Goal: Task Accomplishment & Management: Complete application form

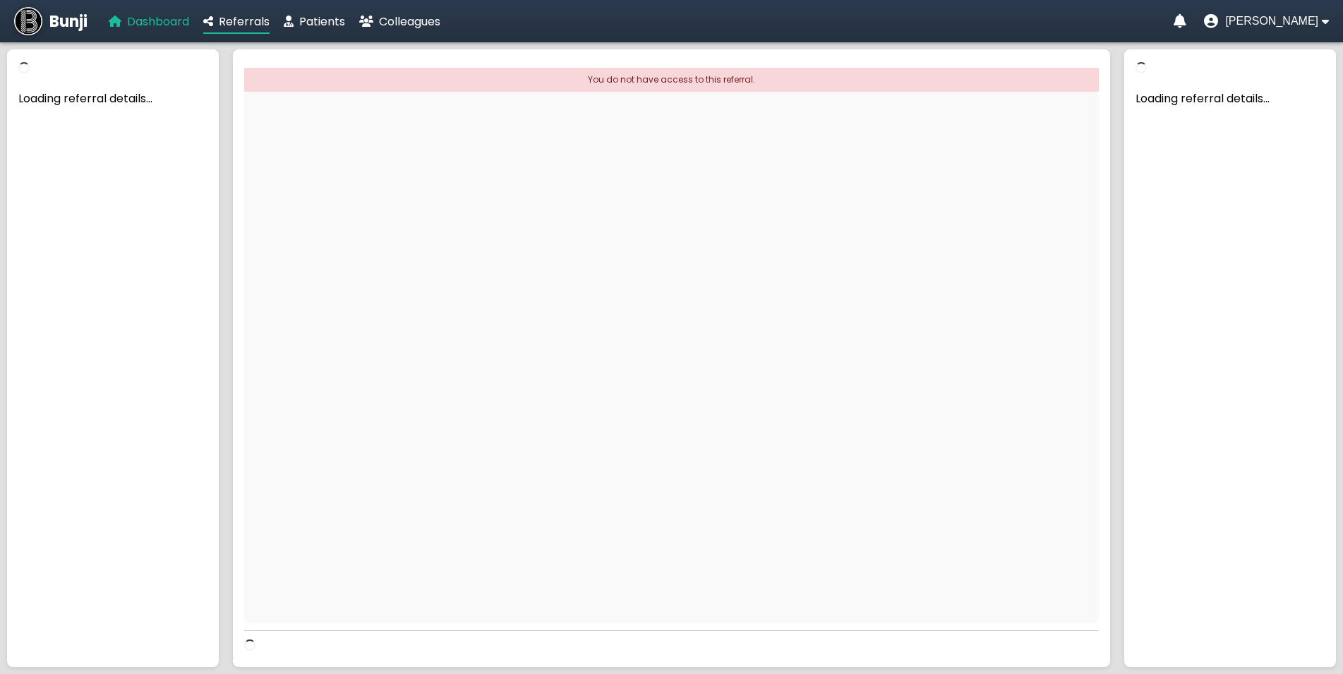
click at [158, 22] on span "Dashboard" at bounding box center [158, 21] width 62 height 16
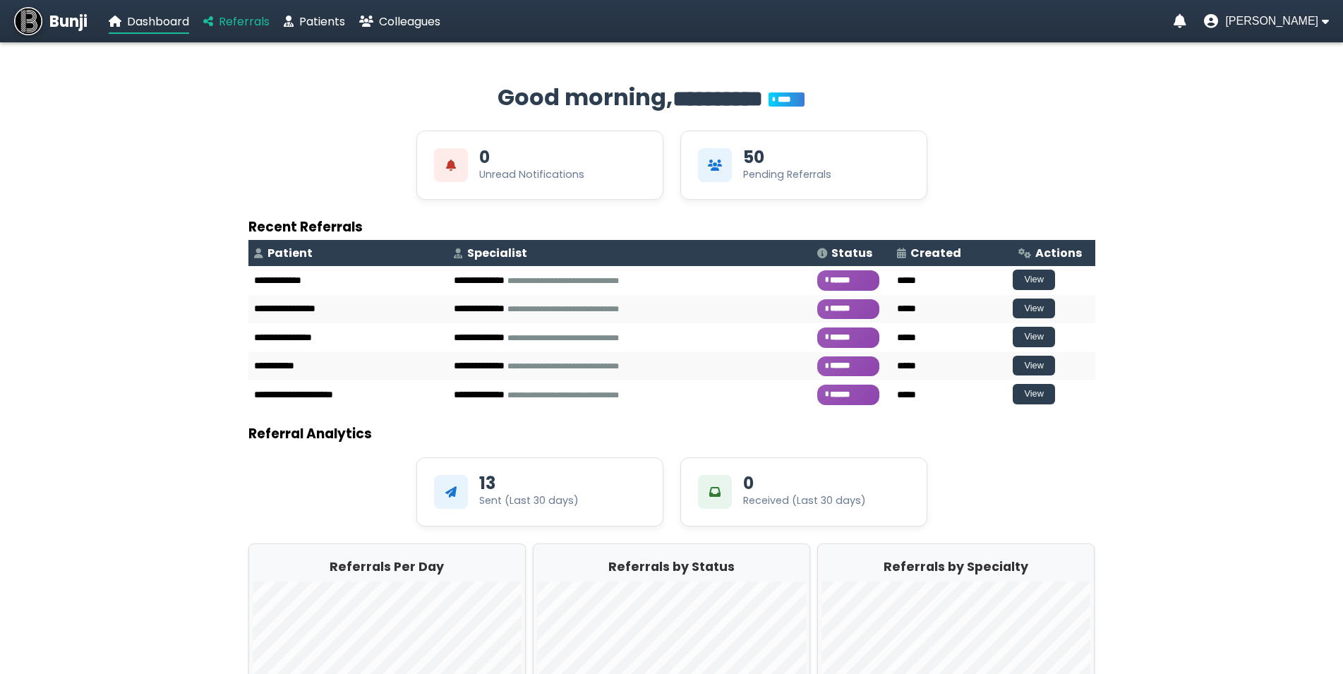
click at [239, 22] on span "Referrals" at bounding box center [244, 21] width 51 height 16
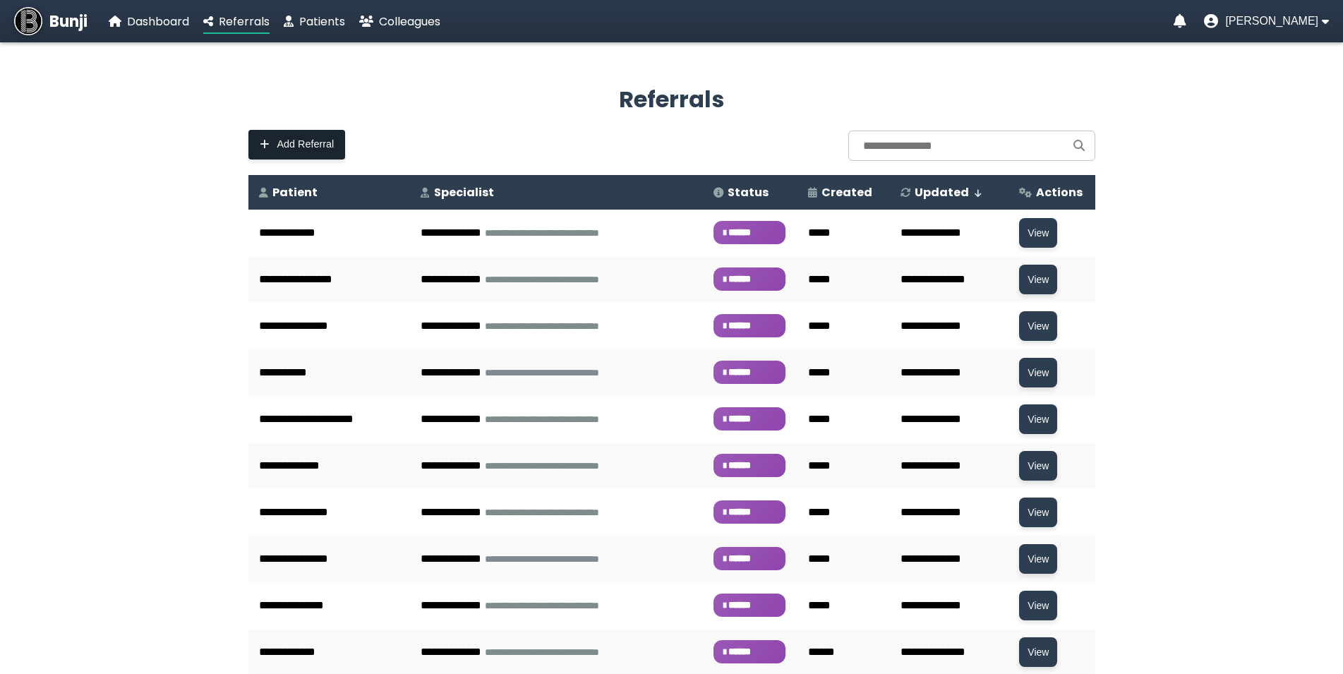
click at [278, 138] on button "Add Referral" at bounding box center [296, 145] width 97 height 30
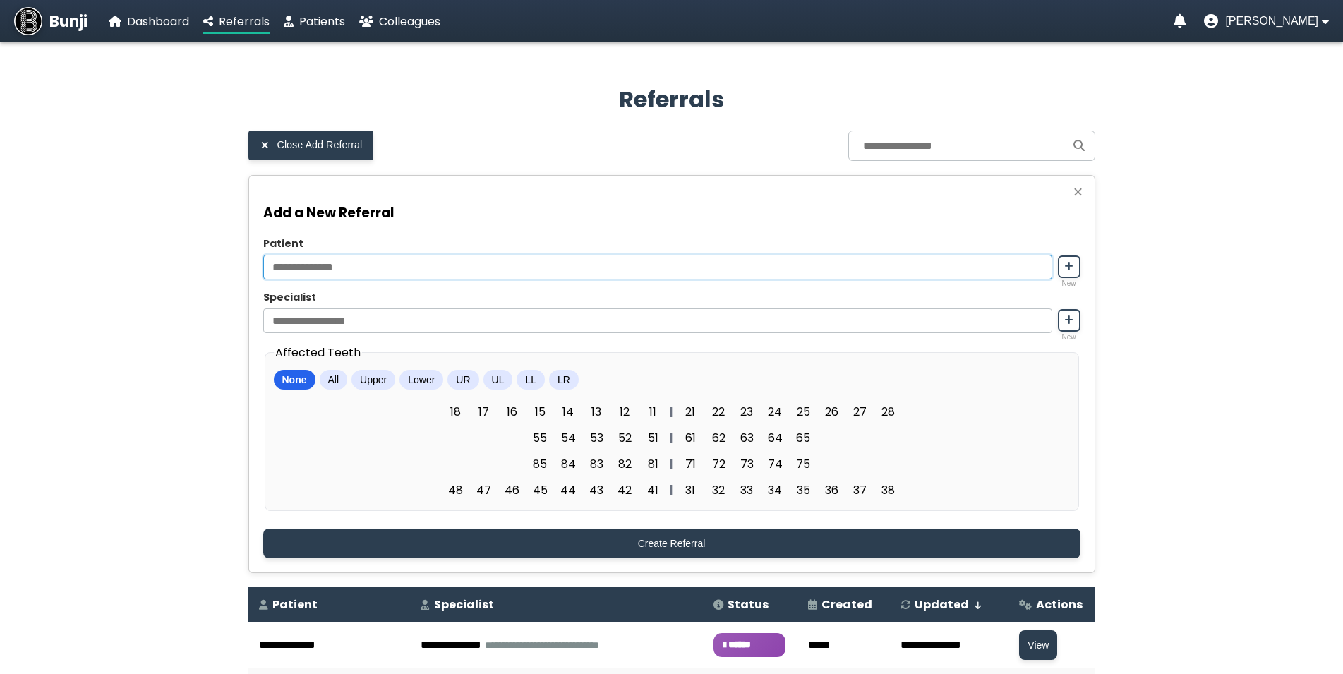
click at [381, 277] on input "Patient" at bounding box center [657, 267] width 789 height 25
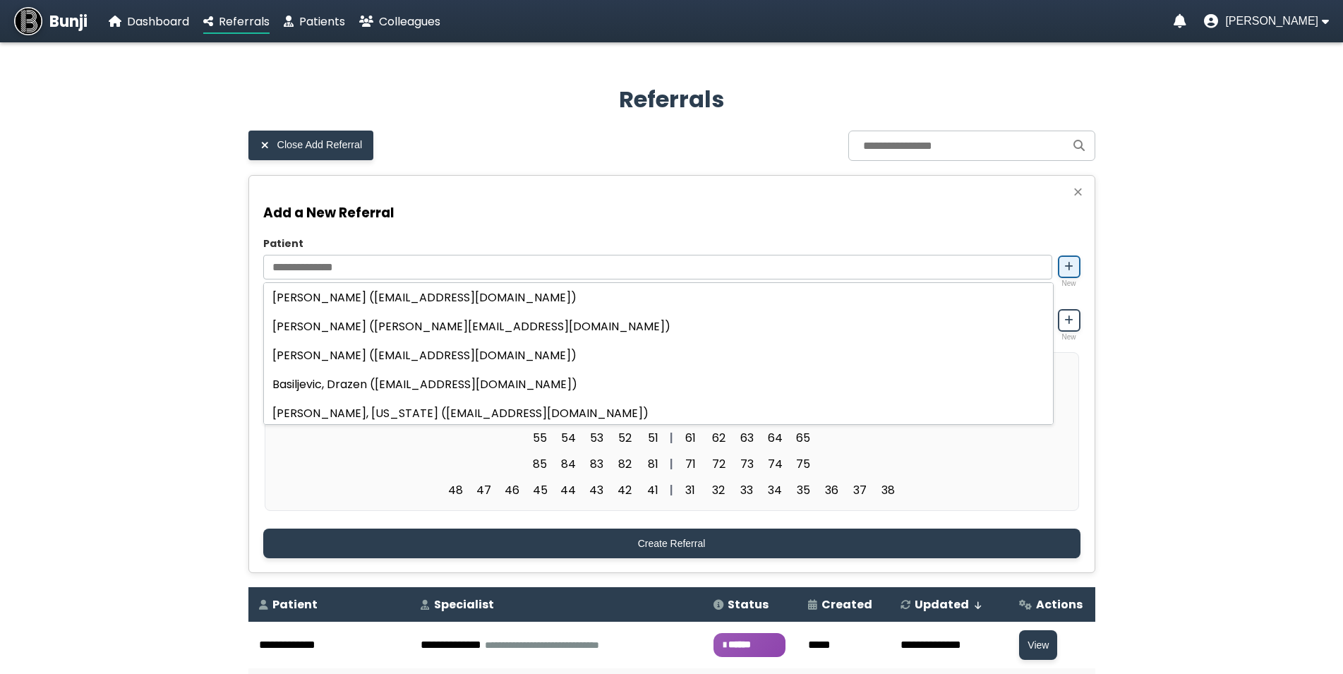
click at [1065, 270] on icon at bounding box center [1068, 267] width 9 height 10
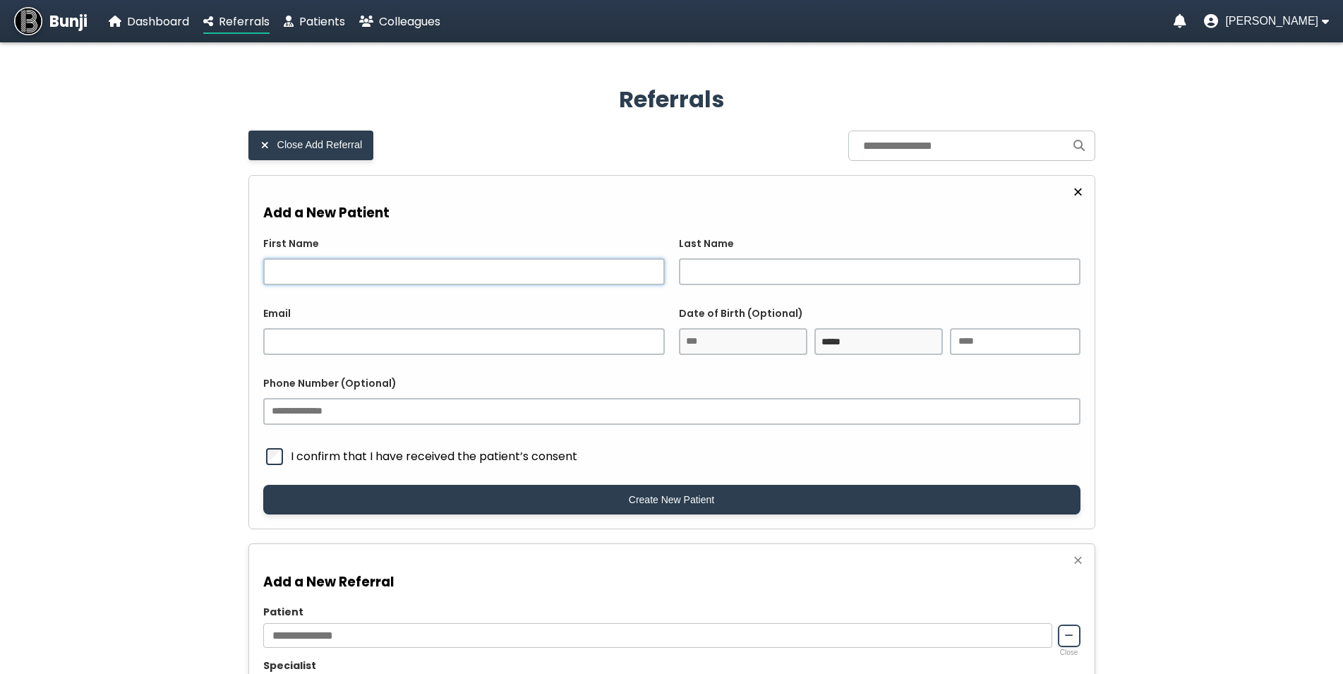
click at [411, 277] on input "First Name" at bounding box center [464, 271] width 402 height 27
type input "******"
click at [717, 283] on input "Last Name" at bounding box center [880, 271] width 402 height 27
type input "*******"
click at [460, 336] on input "Email" at bounding box center [464, 341] width 402 height 27
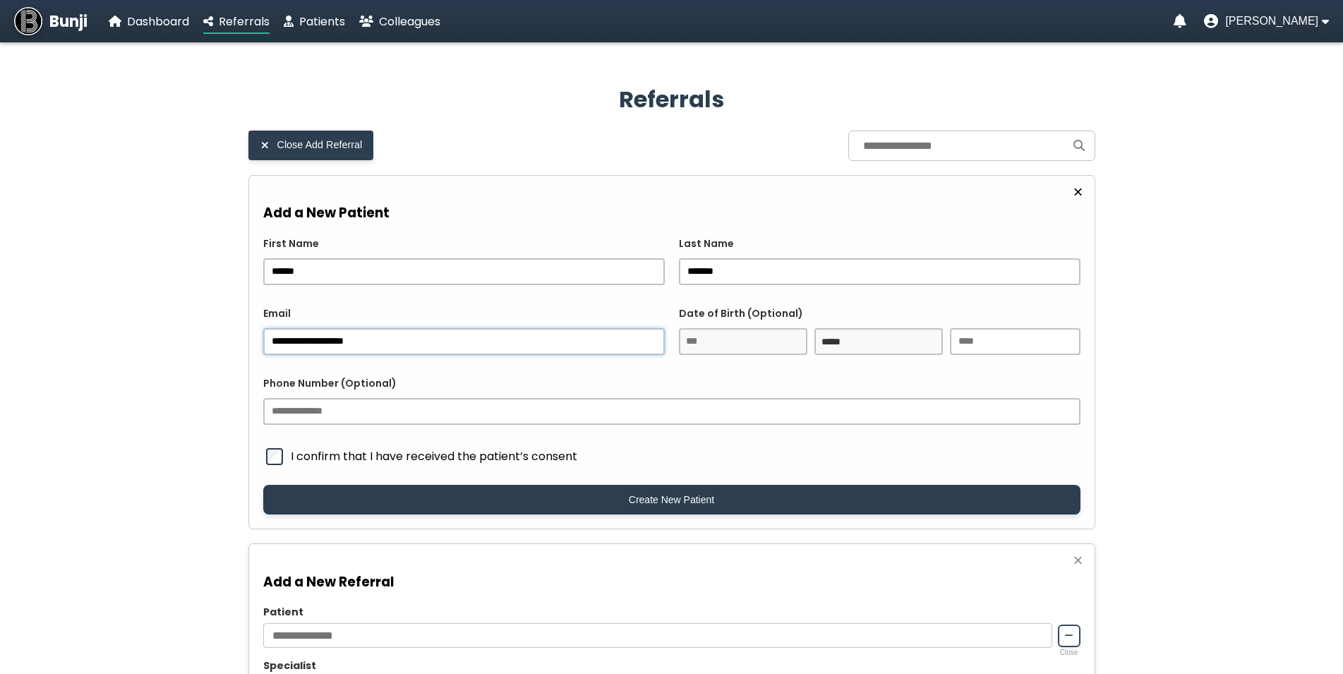
type input "**********"
click at [411, 412] on input "Phone Number (Optional)" at bounding box center [671, 411] width 817 height 27
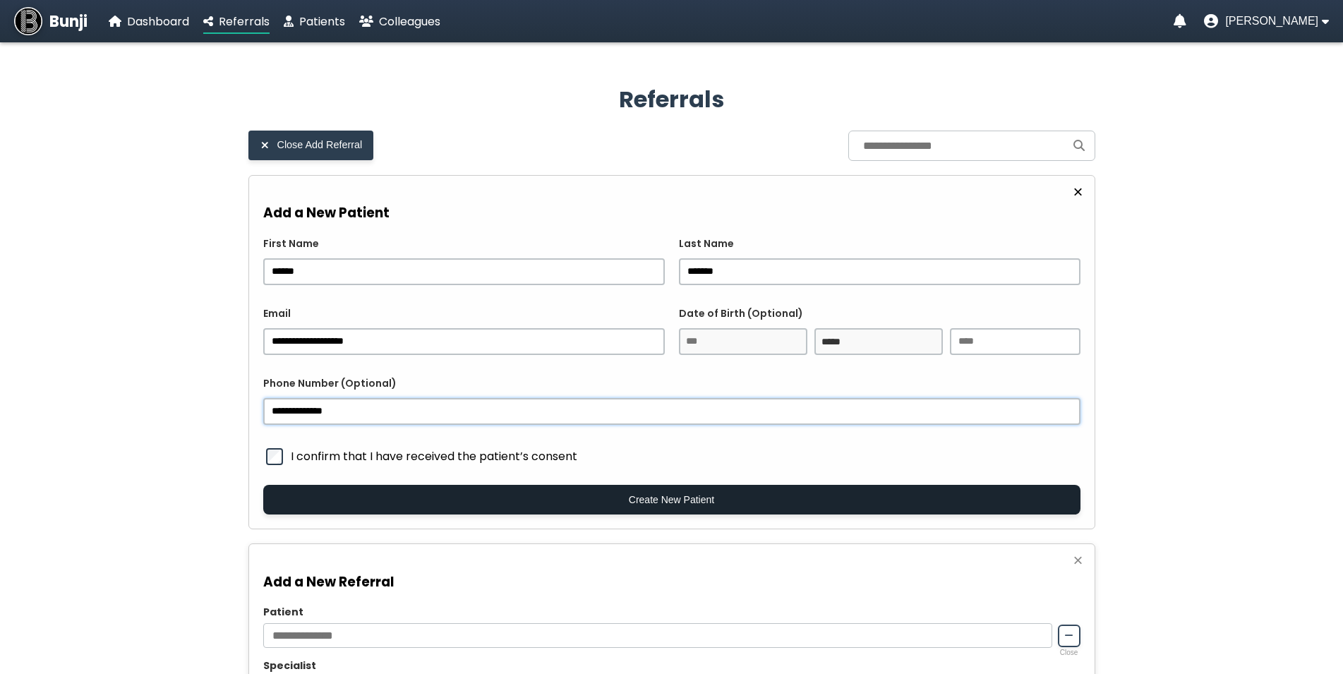
type input "**********"
click at [580, 514] on button "Create New Patient" at bounding box center [671, 500] width 817 height 30
type input "**********"
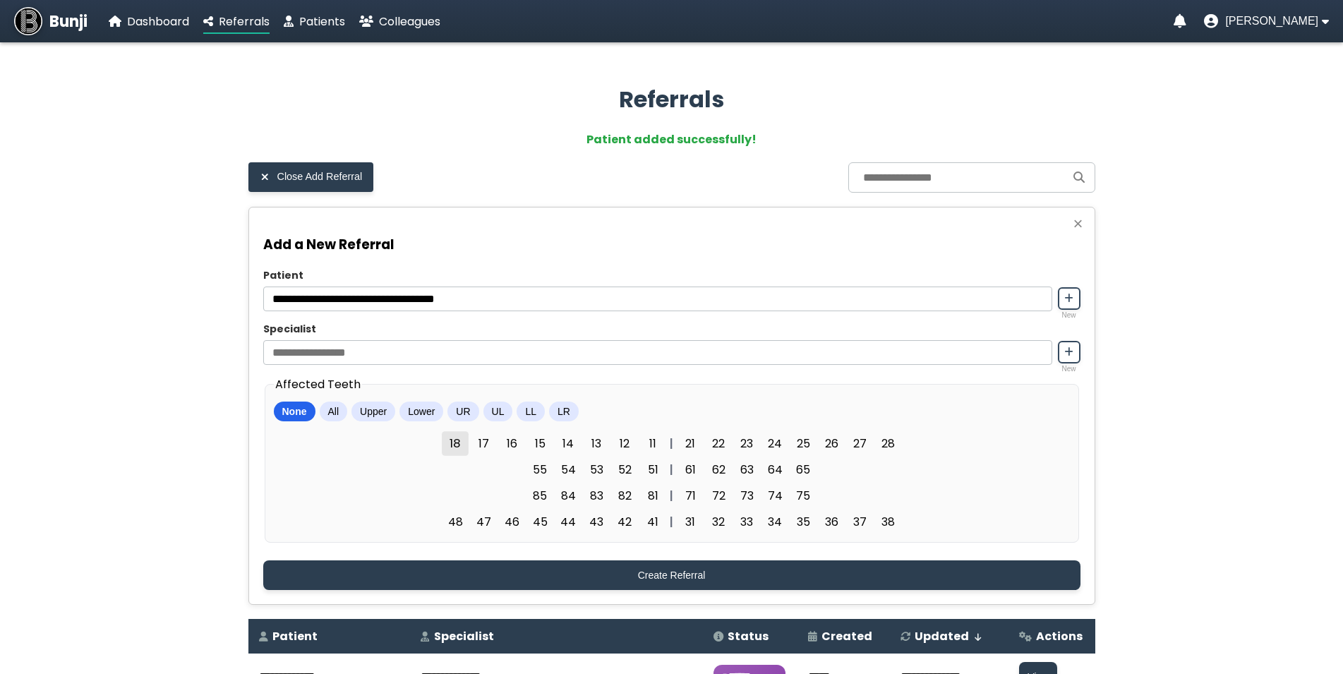
click at [450, 447] on span "18" at bounding box center [455, 443] width 27 height 25
click at [454, 534] on span "48" at bounding box center [455, 522] width 27 height 25
click at [896, 531] on span "38" at bounding box center [887, 522] width 27 height 25
click at [882, 450] on span "28" at bounding box center [887, 443] width 27 height 25
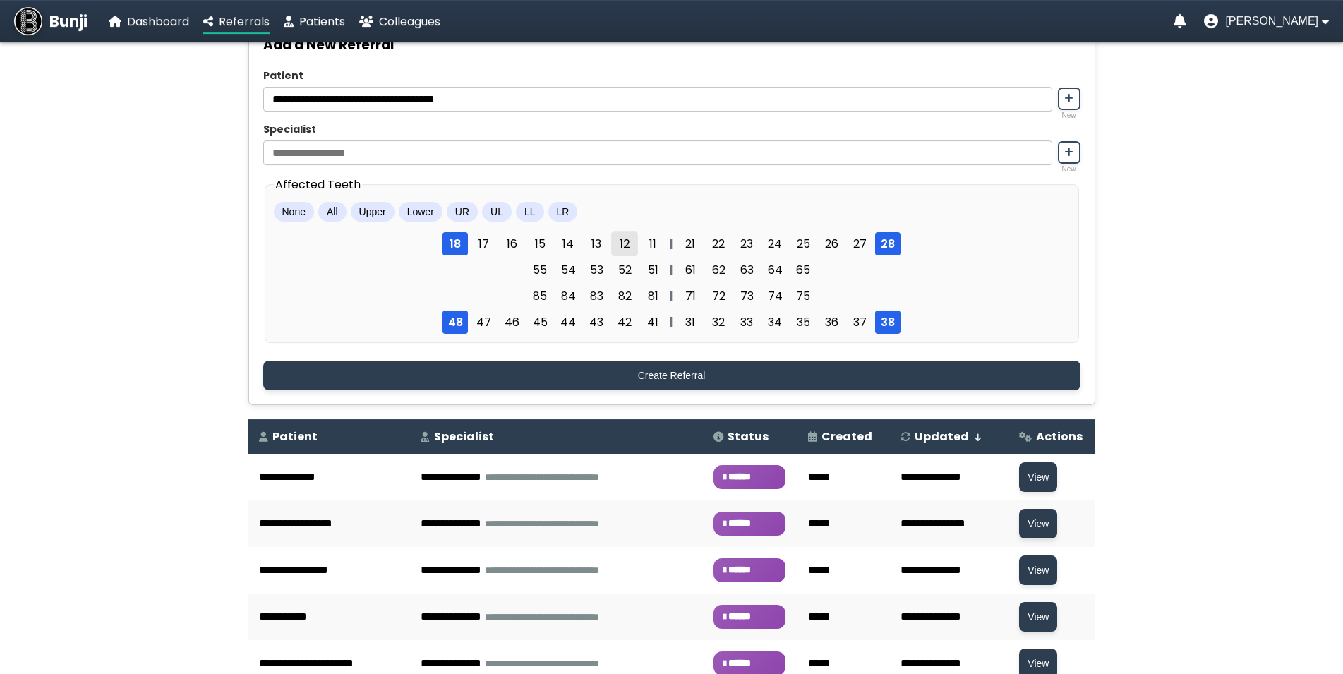
scroll to position [216, 0]
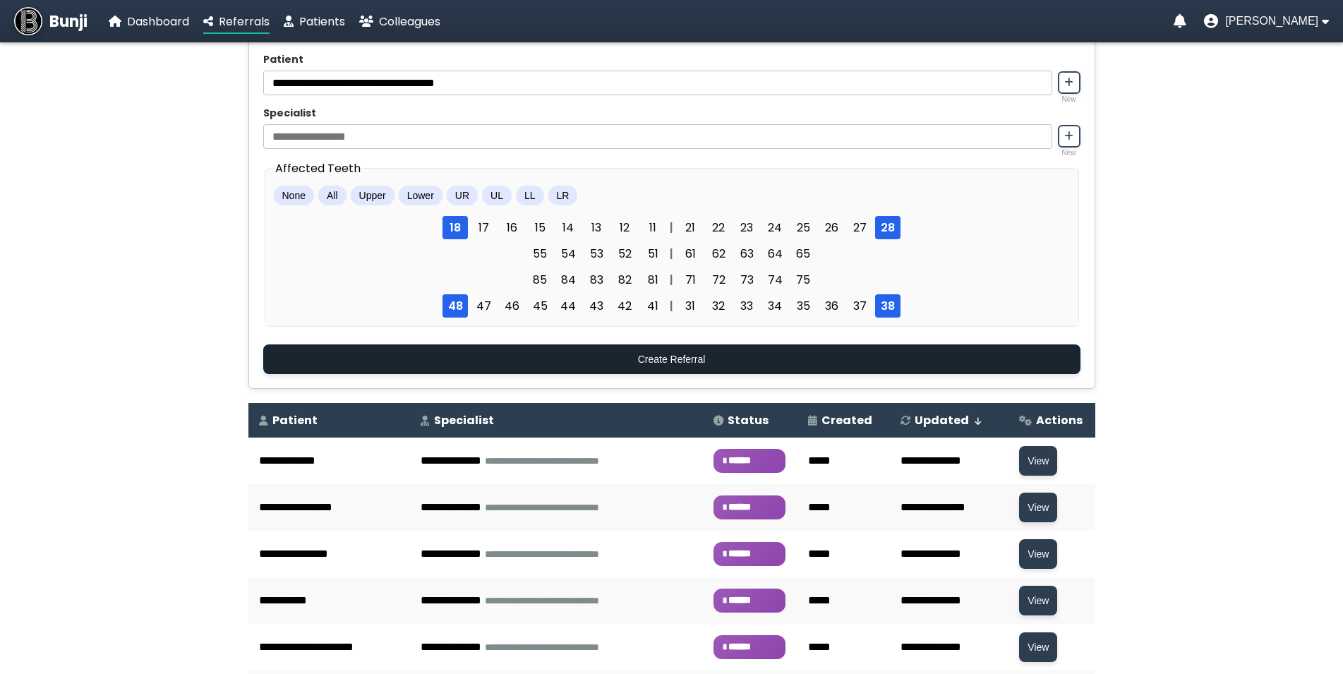
click at [647, 366] on button "Create Referral" at bounding box center [671, 359] width 817 height 30
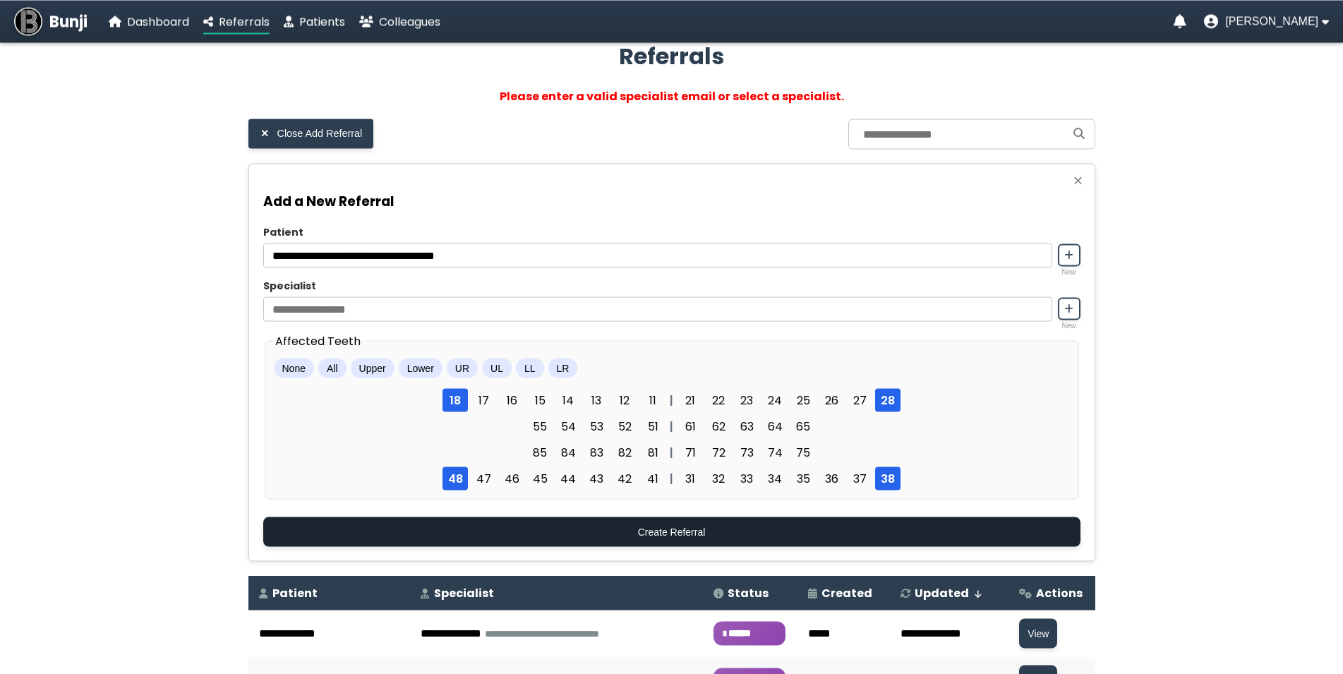
scroll to position [72, 0]
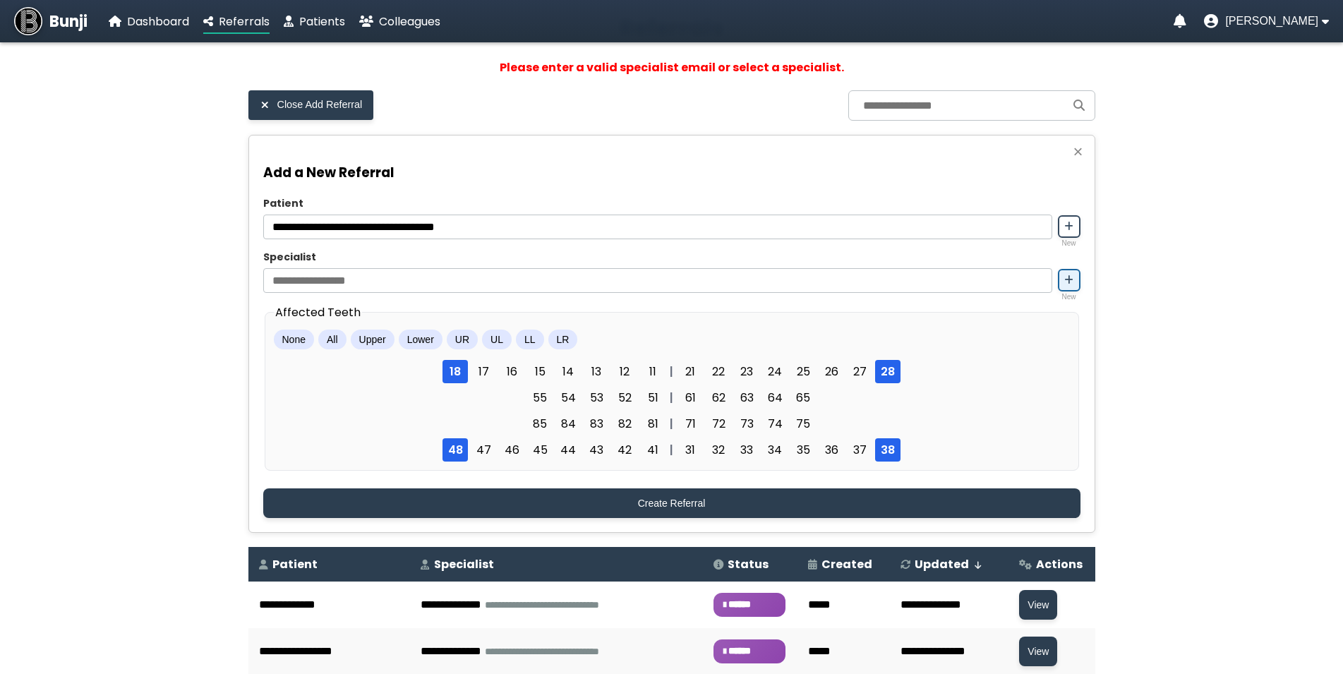
click at [1071, 285] on icon at bounding box center [1068, 280] width 9 height 10
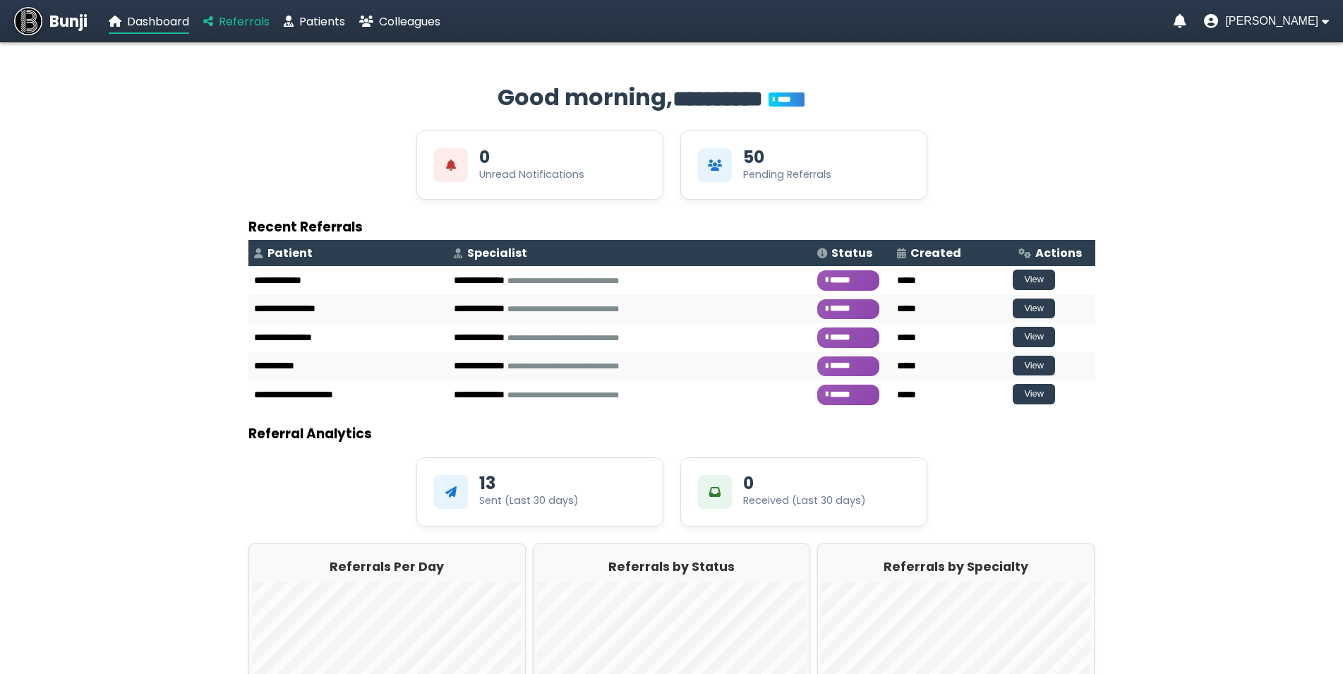
click at [232, 27] on span "Referrals" at bounding box center [244, 21] width 51 height 16
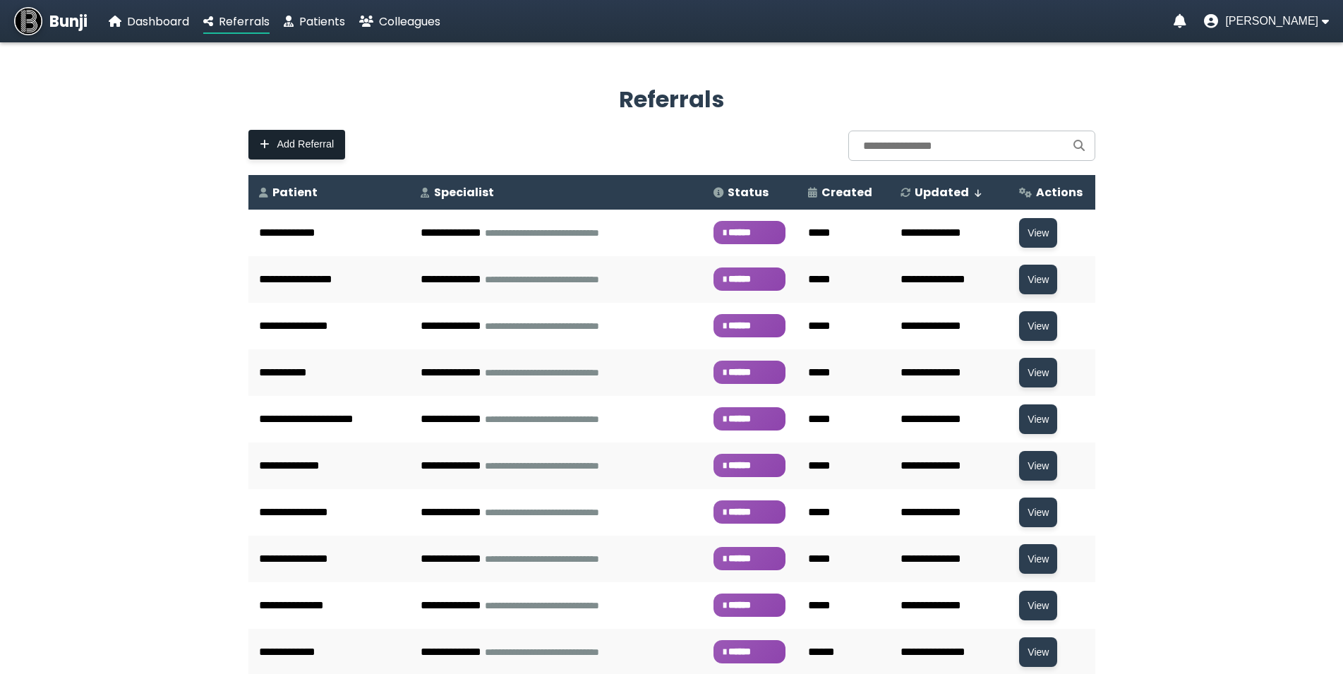
click at [304, 144] on span "Add Referral" at bounding box center [305, 144] width 57 height 12
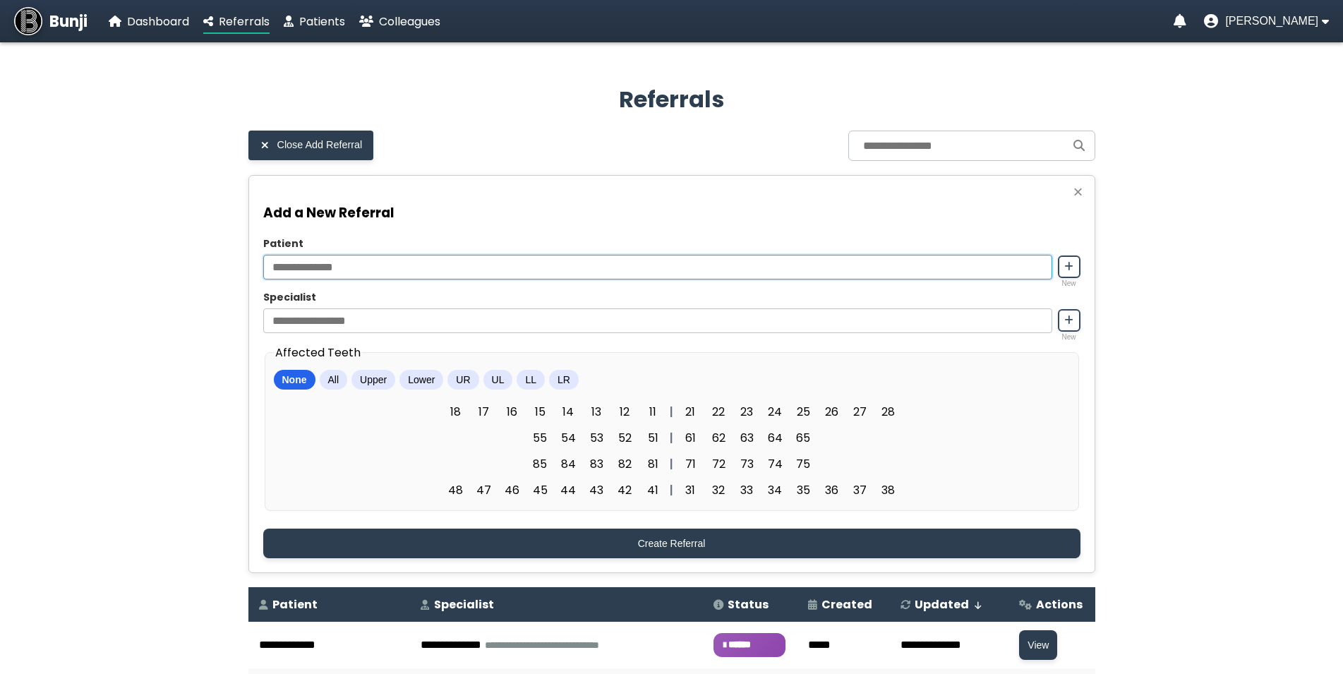
click at [290, 269] on input "Patient" at bounding box center [657, 267] width 789 height 25
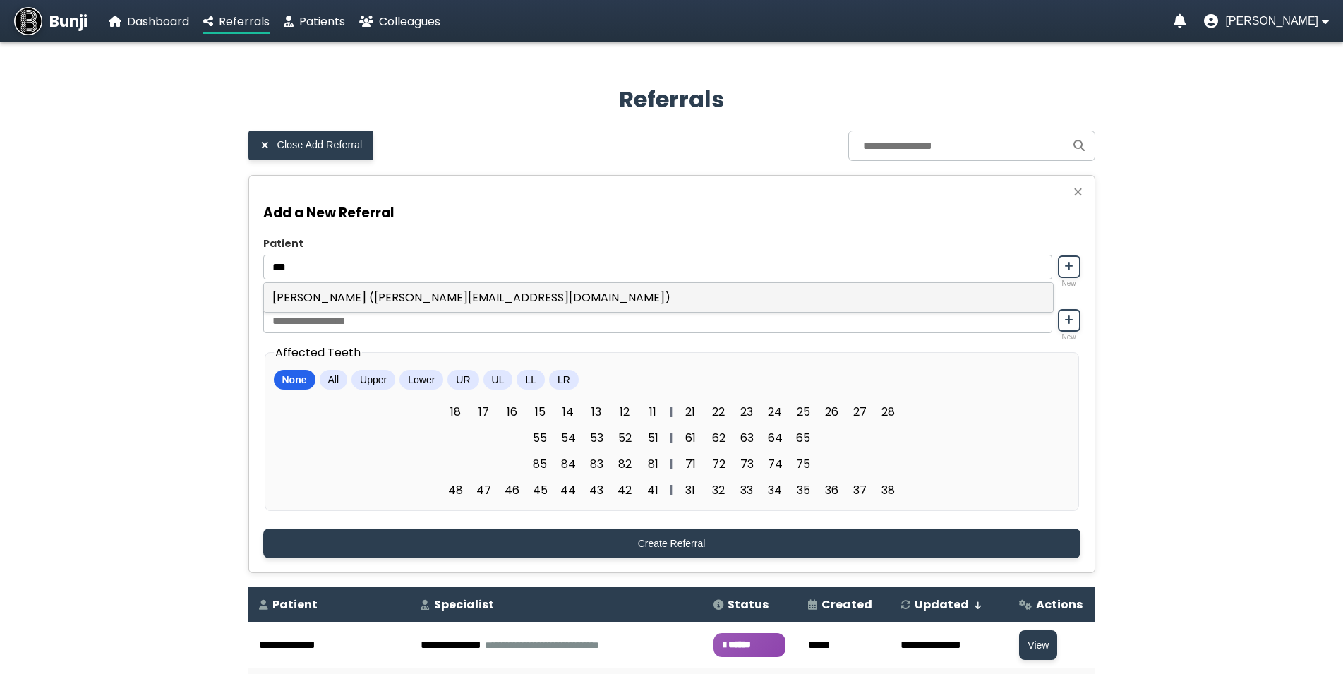
click at [387, 301] on div "[PERSON_NAME] ([PERSON_NAME][EMAIL_ADDRESS][DOMAIN_NAME])" at bounding box center [658, 297] width 789 height 29
type input "**********"
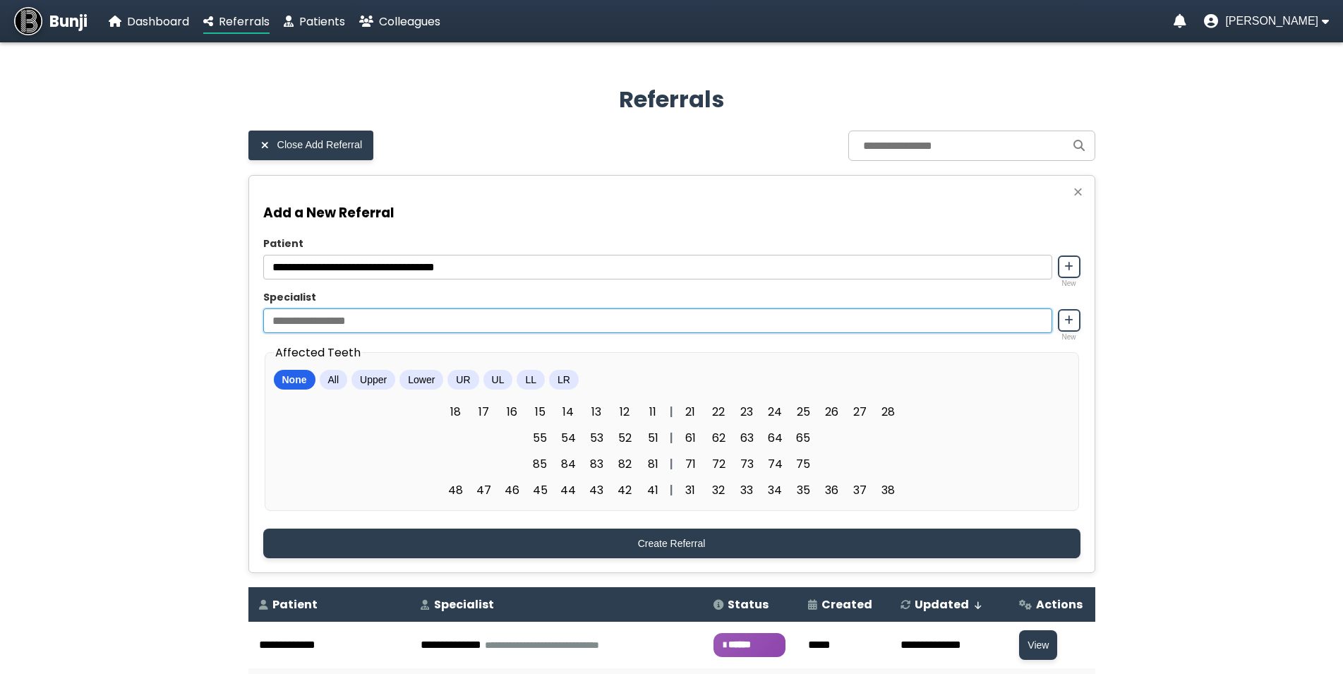
click at [330, 329] on input "Specialist" at bounding box center [657, 320] width 789 height 25
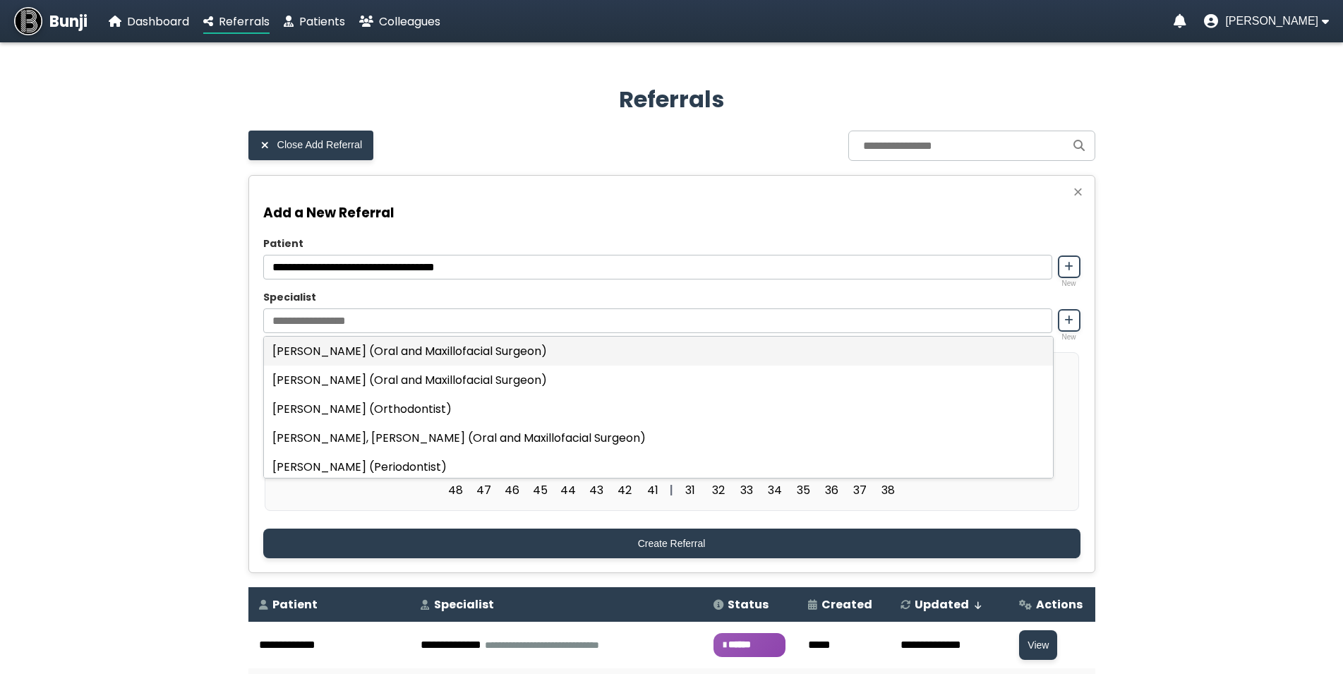
click at [333, 359] on div "[PERSON_NAME] (Oral and Maxillofacial Surgeon)" at bounding box center [658, 351] width 789 height 29
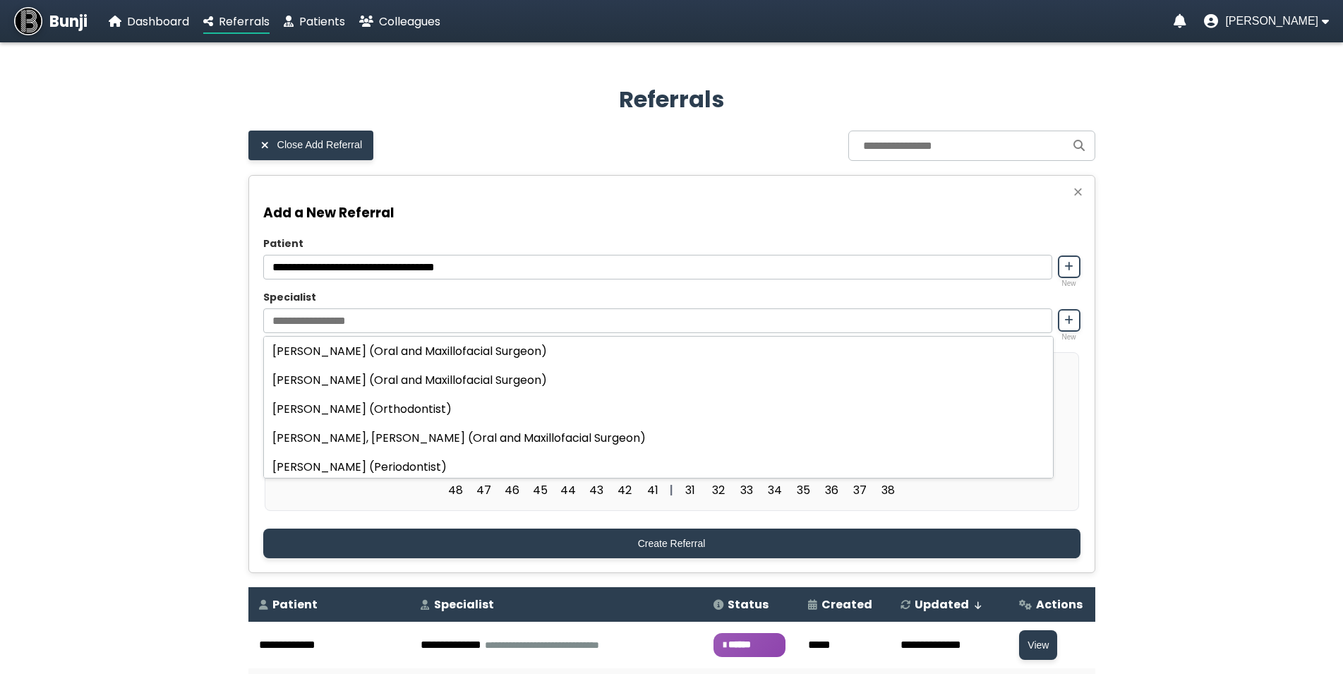
type input "**********"
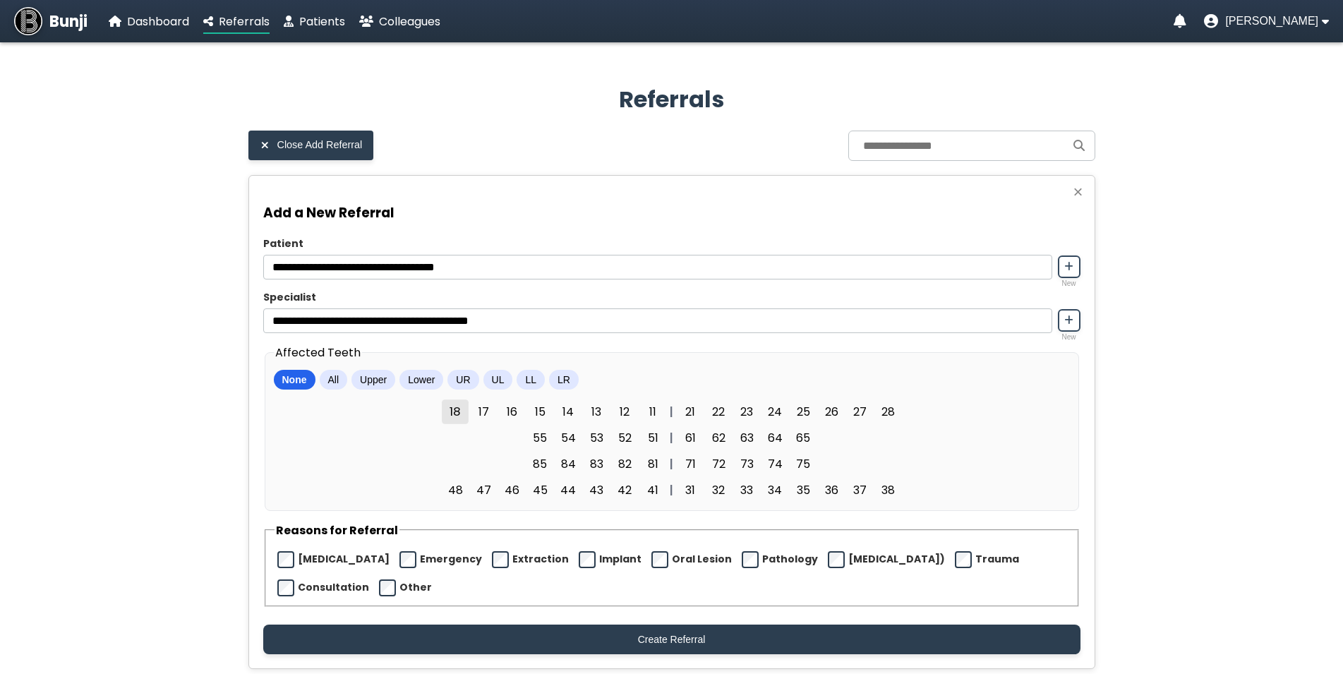
click at [452, 423] on span "18" at bounding box center [455, 411] width 27 height 25
click at [447, 498] on span "48" at bounding box center [455, 490] width 27 height 25
click at [894, 503] on span "38" at bounding box center [887, 490] width 27 height 25
click at [886, 404] on fieldset "Affected Teeth None All Upper Lower UR UL LL LR 18 17 16 15 14 13 12 11 | 21 22…" at bounding box center [672, 427] width 814 height 167
click at [884, 424] on span "28" at bounding box center [887, 411] width 27 height 25
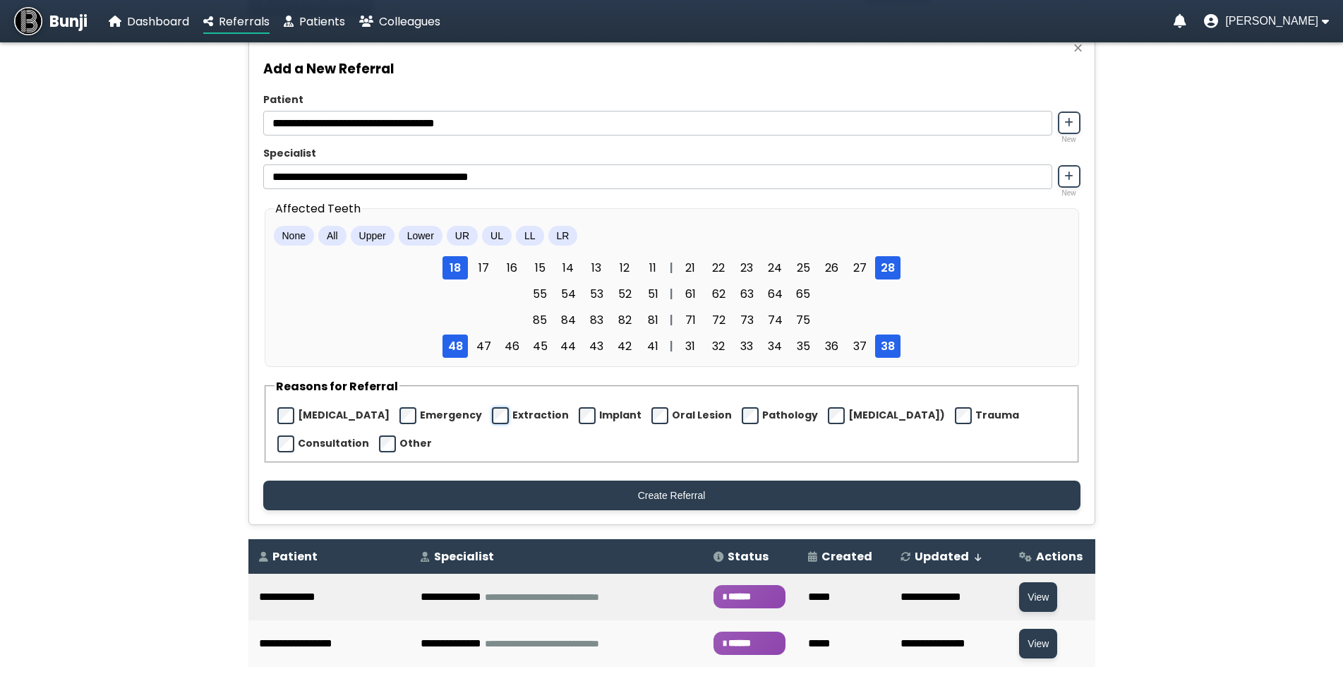
scroll to position [216, 0]
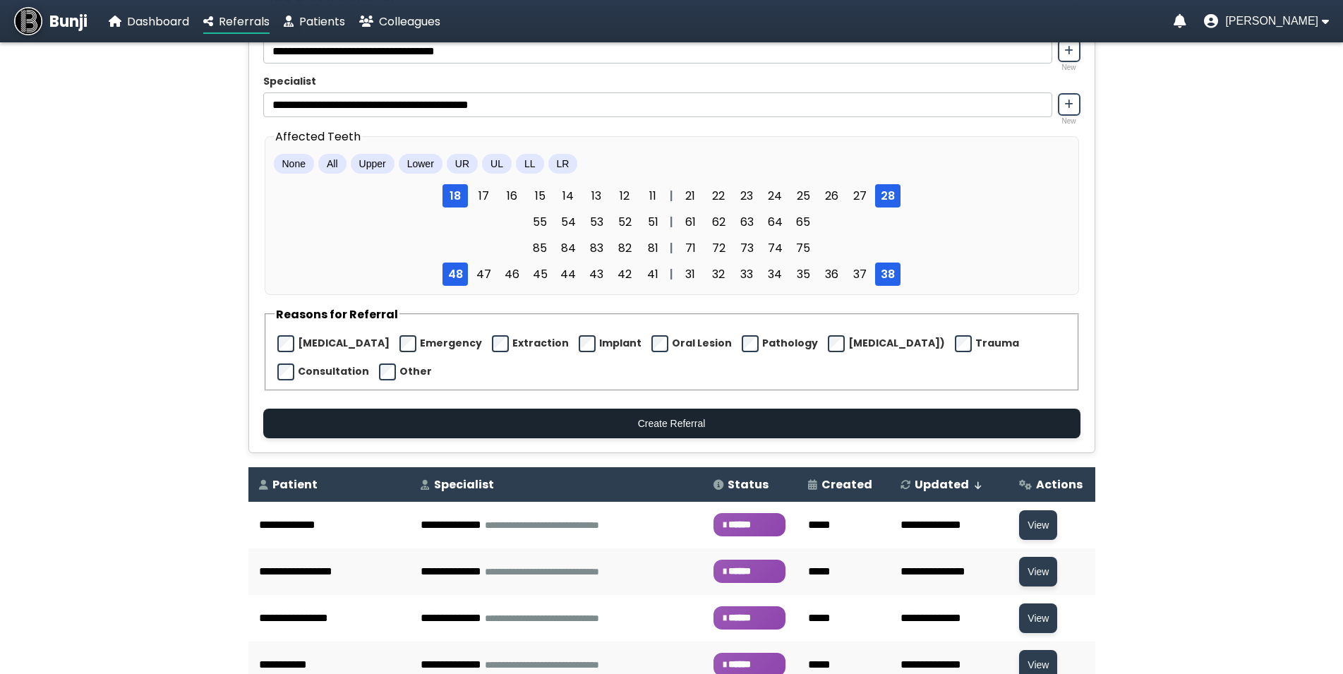
click at [627, 435] on button "Create Referral" at bounding box center [671, 424] width 817 height 30
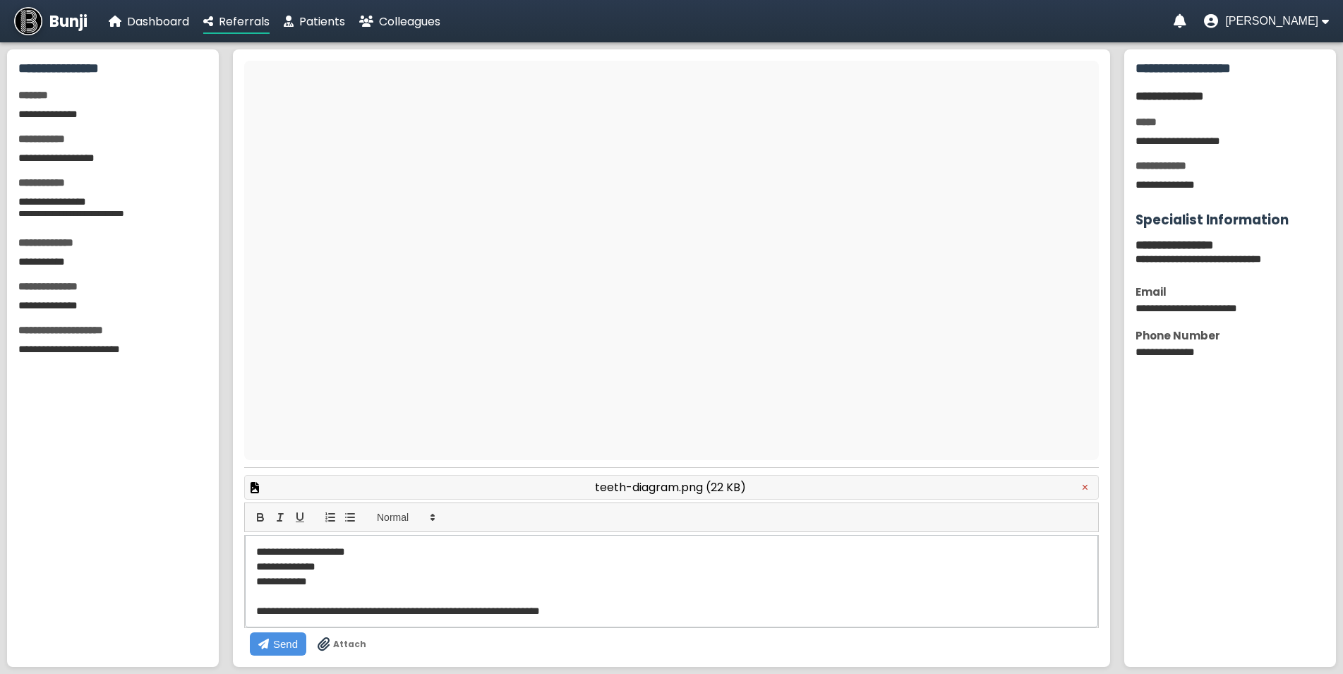
click at [366, 638] on span "Attach" at bounding box center [349, 644] width 33 height 13
click at [0, 0] on input "Attach" at bounding box center [0, 0] width 0 height 0
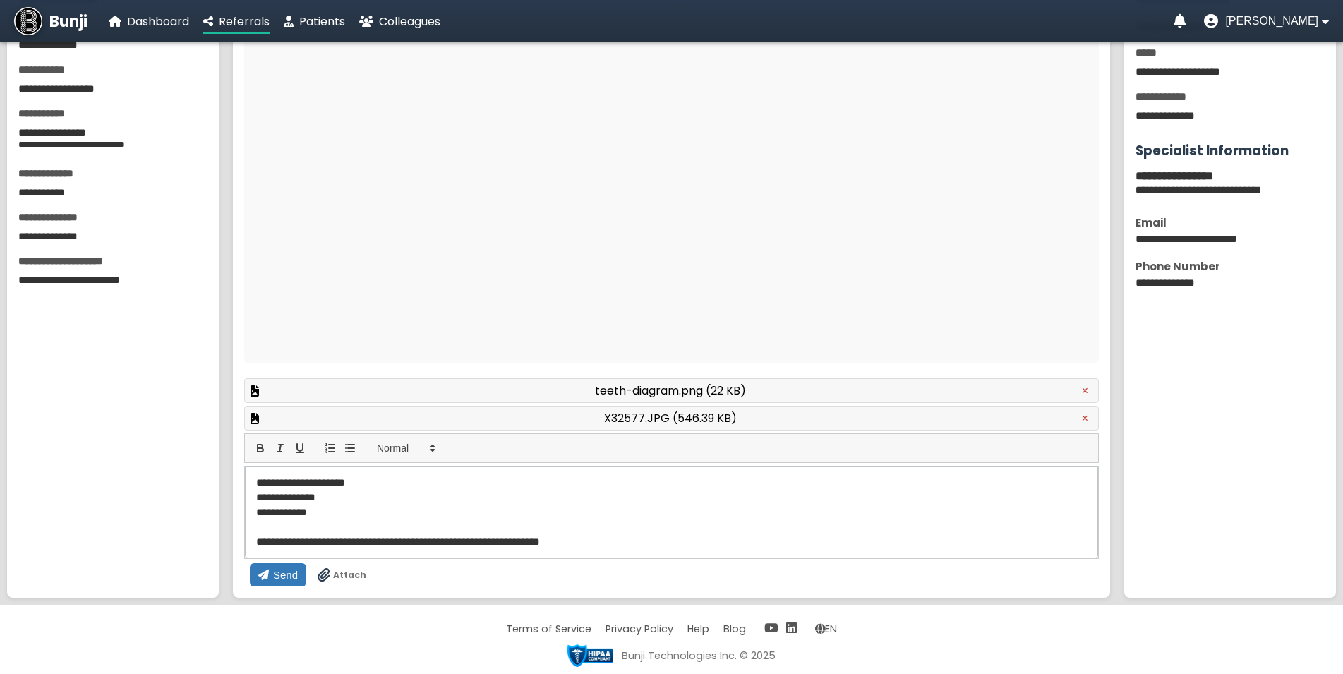
click at [298, 569] on span "Send" at bounding box center [285, 575] width 25 height 12
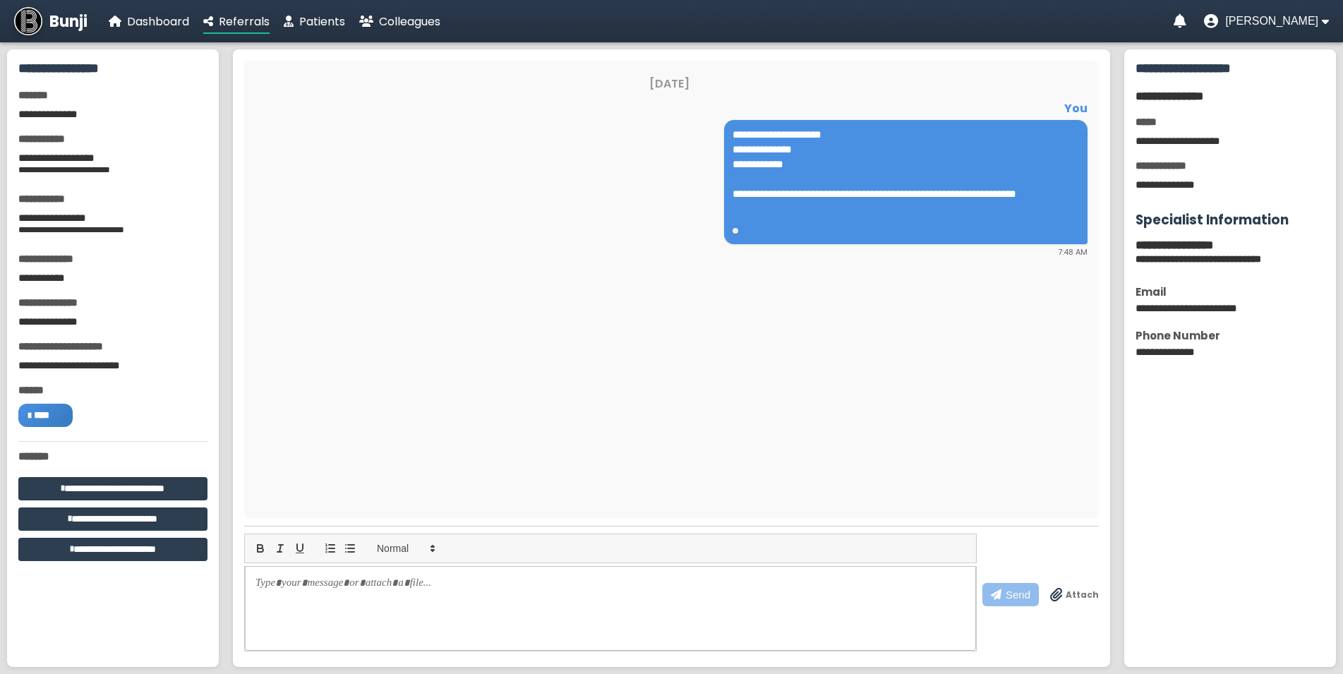
scroll to position [7, 0]
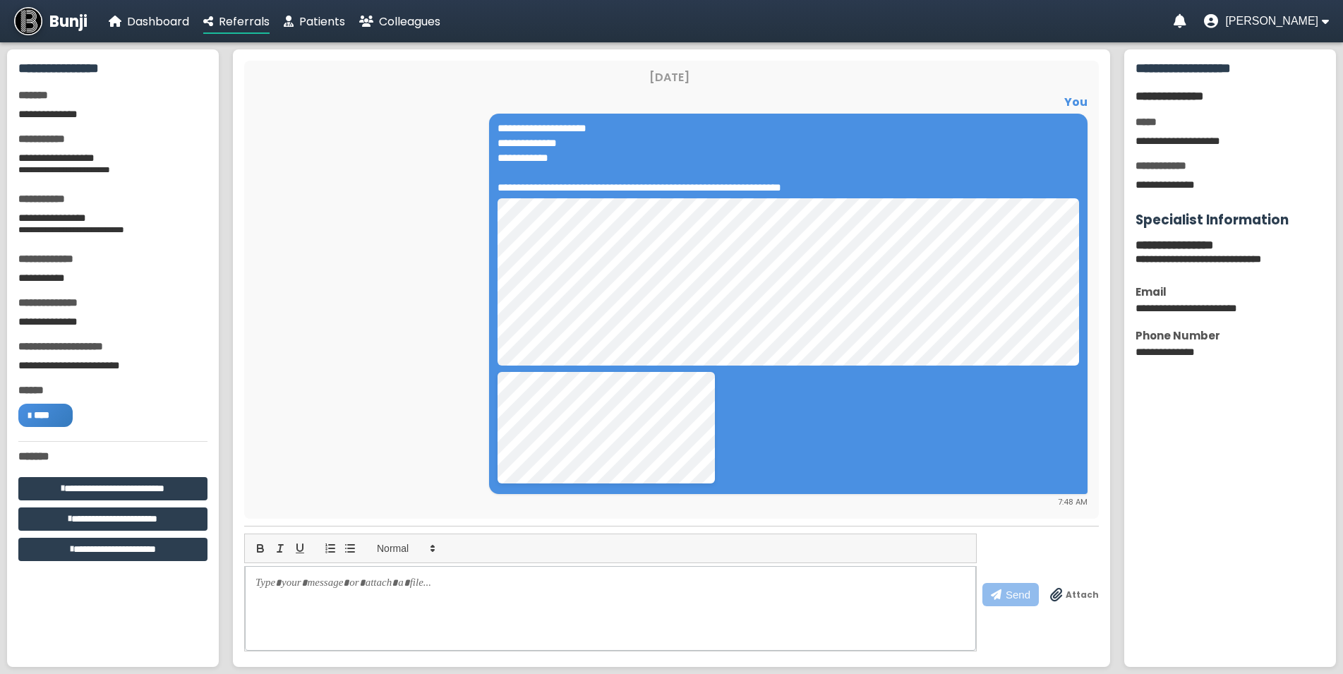
click at [361, 259] on div "**********" at bounding box center [669, 300] width 836 height 415
